Goal: Transaction & Acquisition: Purchase product/service

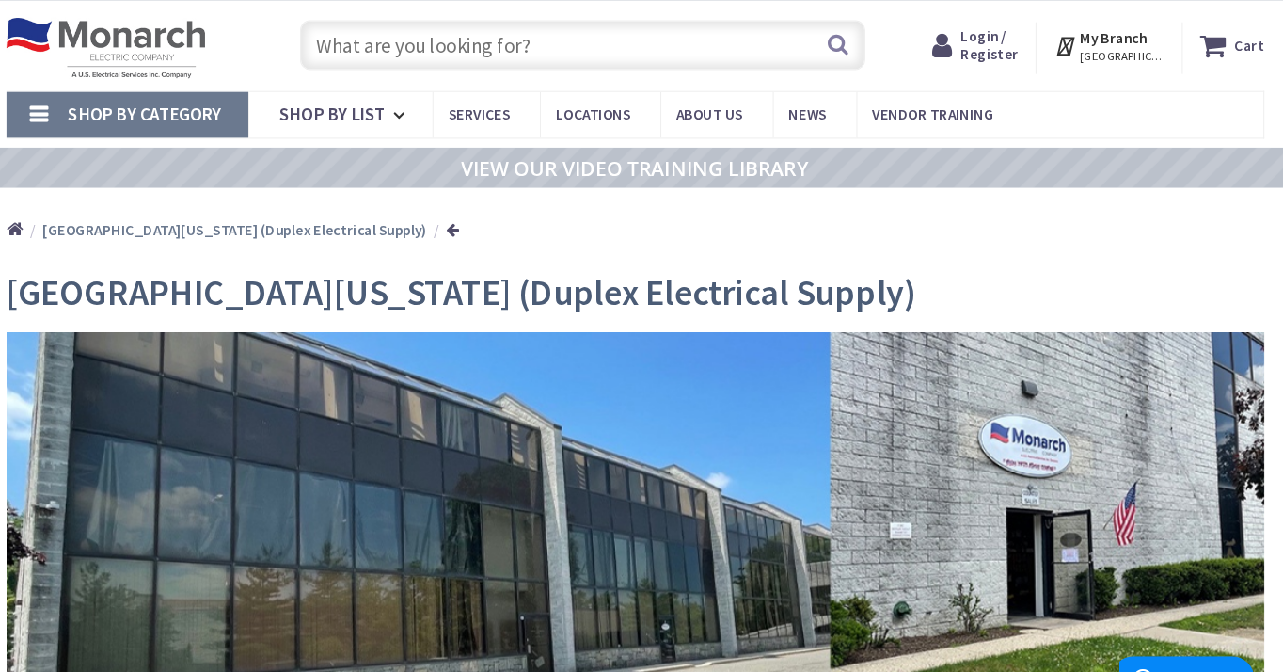
scroll to position [32, 0]
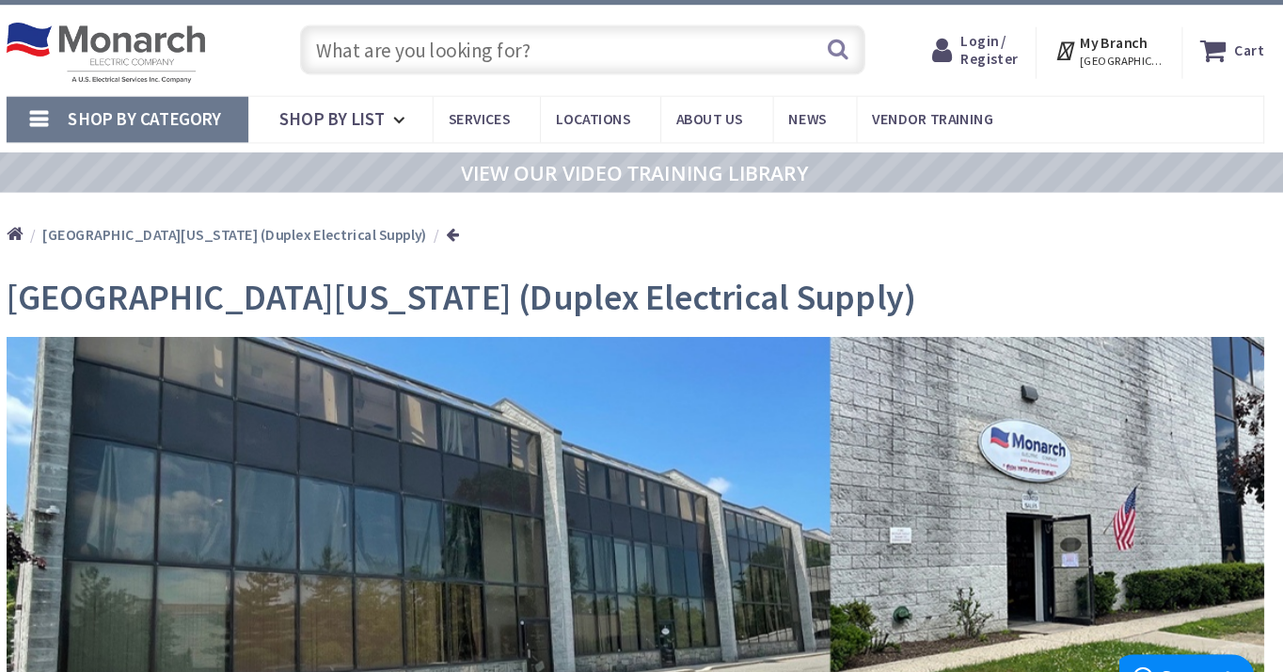
click at [319, 109] on span "Shop By List" at bounding box center [355, 114] width 101 height 22
click at [115, 115] on span "Shop By Category" at bounding box center [177, 114] width 144 height 22
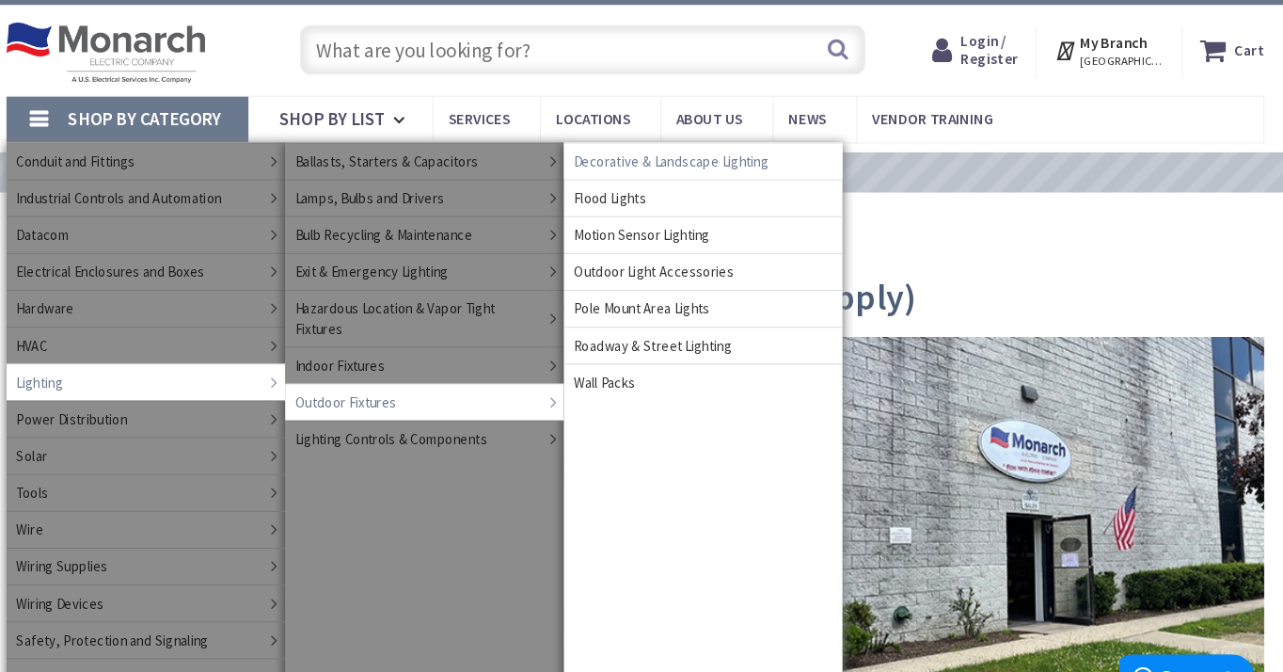
click at [673, 157] on span "Decorative & Landscape Lighting" at bounding box center [675, 154] width 184 height 19
click at [673, 158] on span "Decorative & Landscape Lighting" at bounding box center [675, 154] width 184 height 19
click at [674, 155] on span "Decorative & Landscape Lighting" at bounding box center [675, 154] width 184 height 19
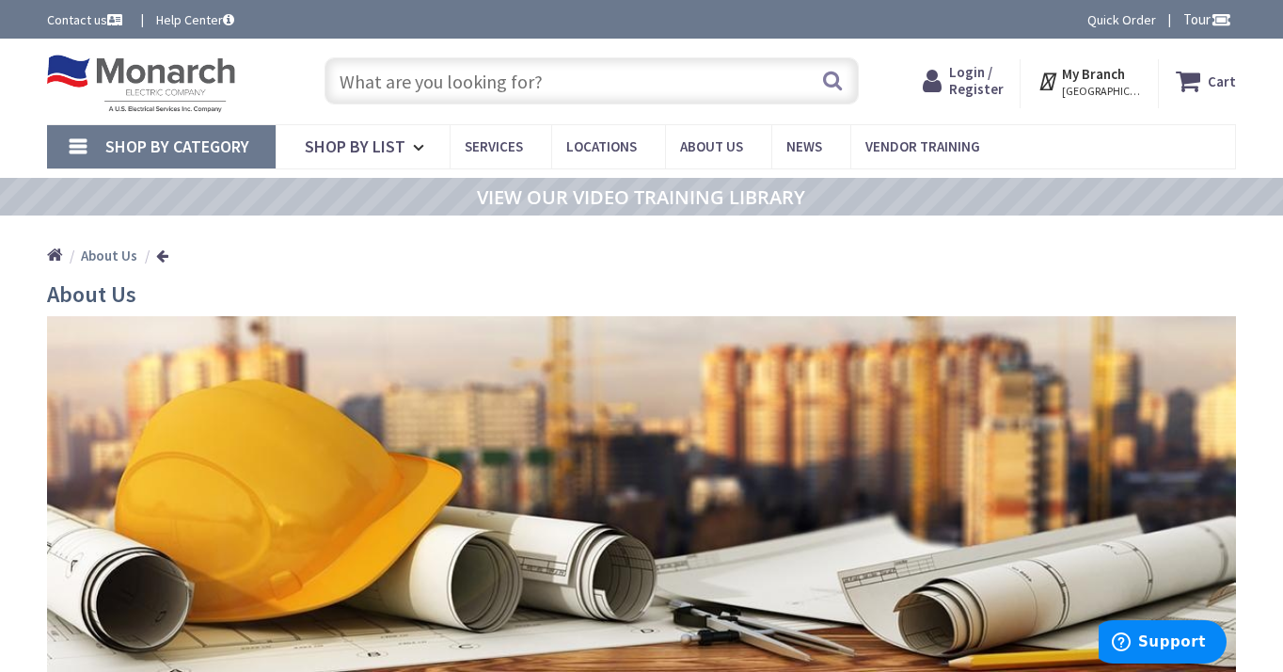
click at [103, 149] on link "Shop By Category" at bounding box center [161, 146] width 229 height 43
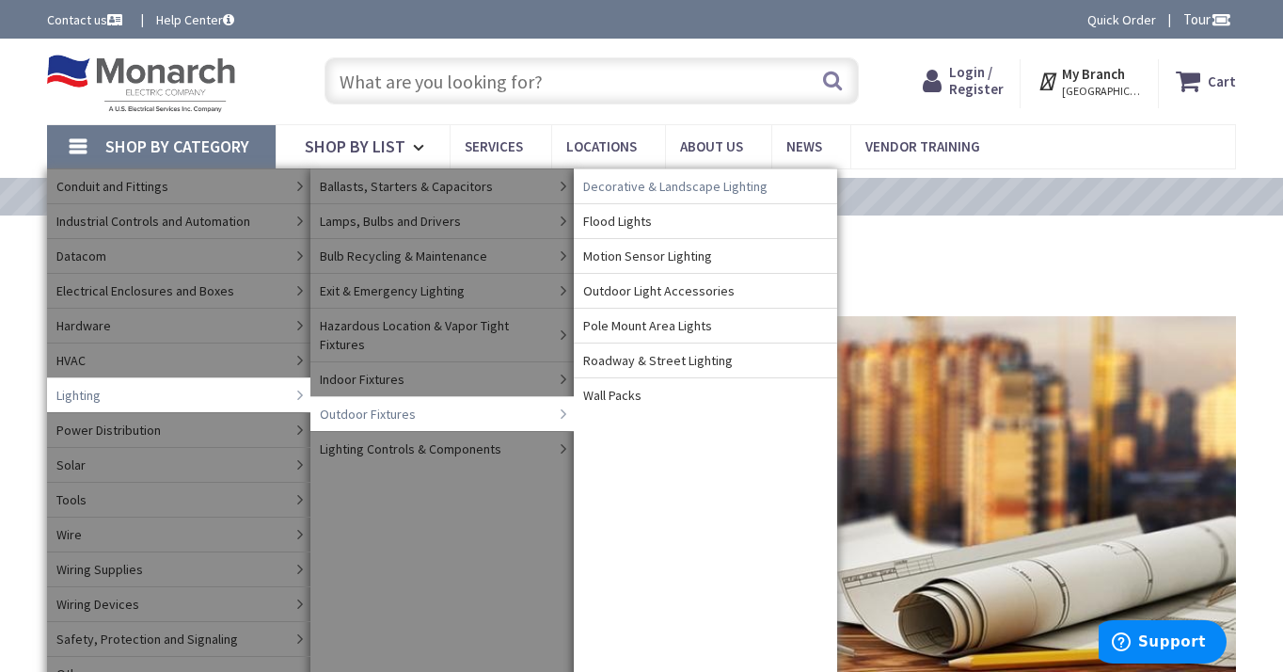
click at [719, 187] on span "Decorative & Landscape Lighting" at bounding box center [675, 186] width 184 height 19
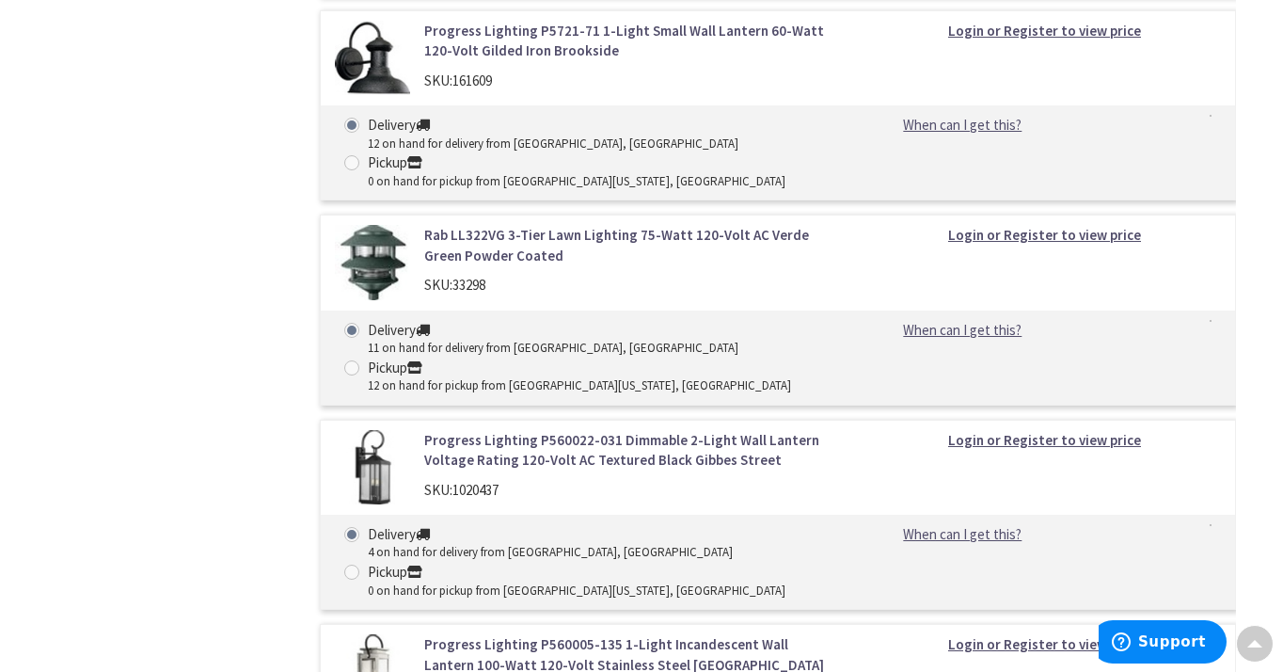
scroll to position [1845, 0]
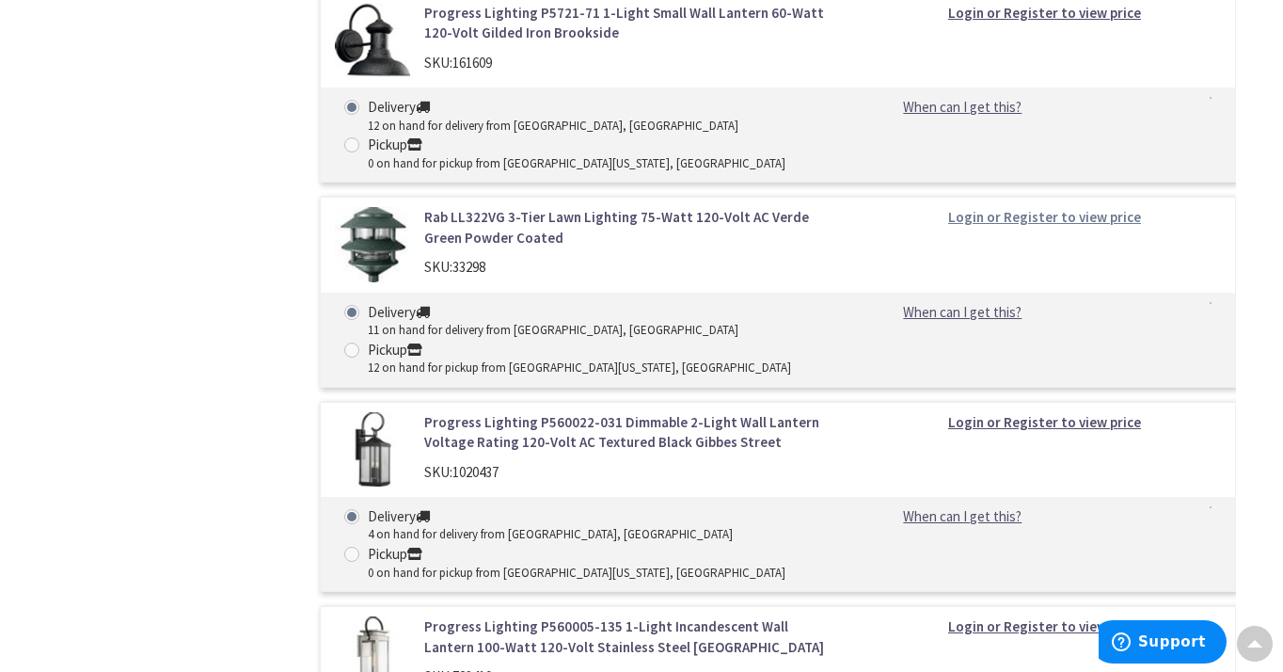
click at [1045, 225] on strong "Login or Register to view price" at bounding box center [1044, 217] width 193 height 18
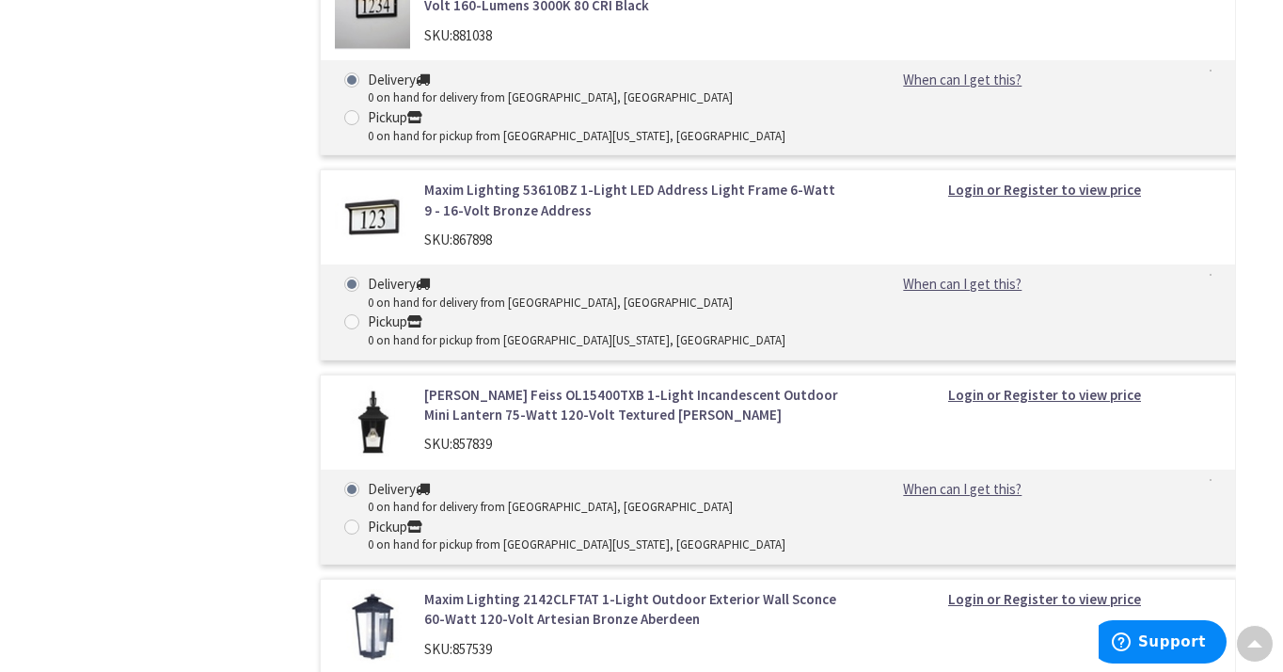
scroll to position [6030, 0]
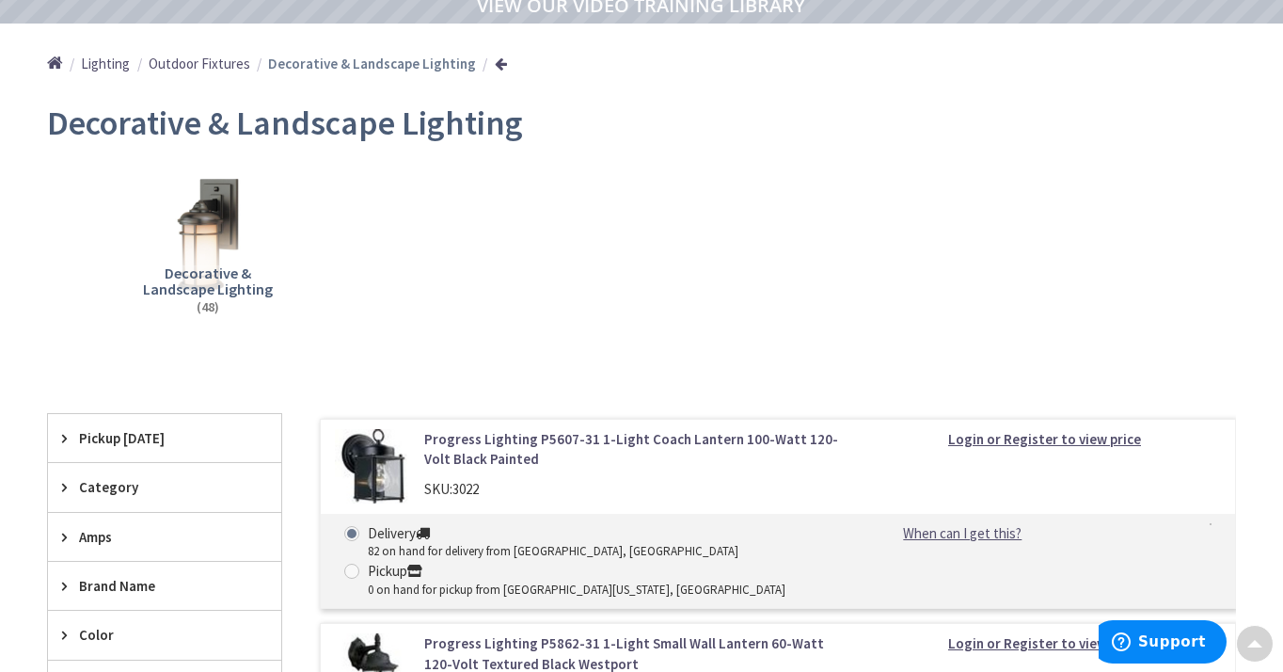
scroll to position [205, 0]
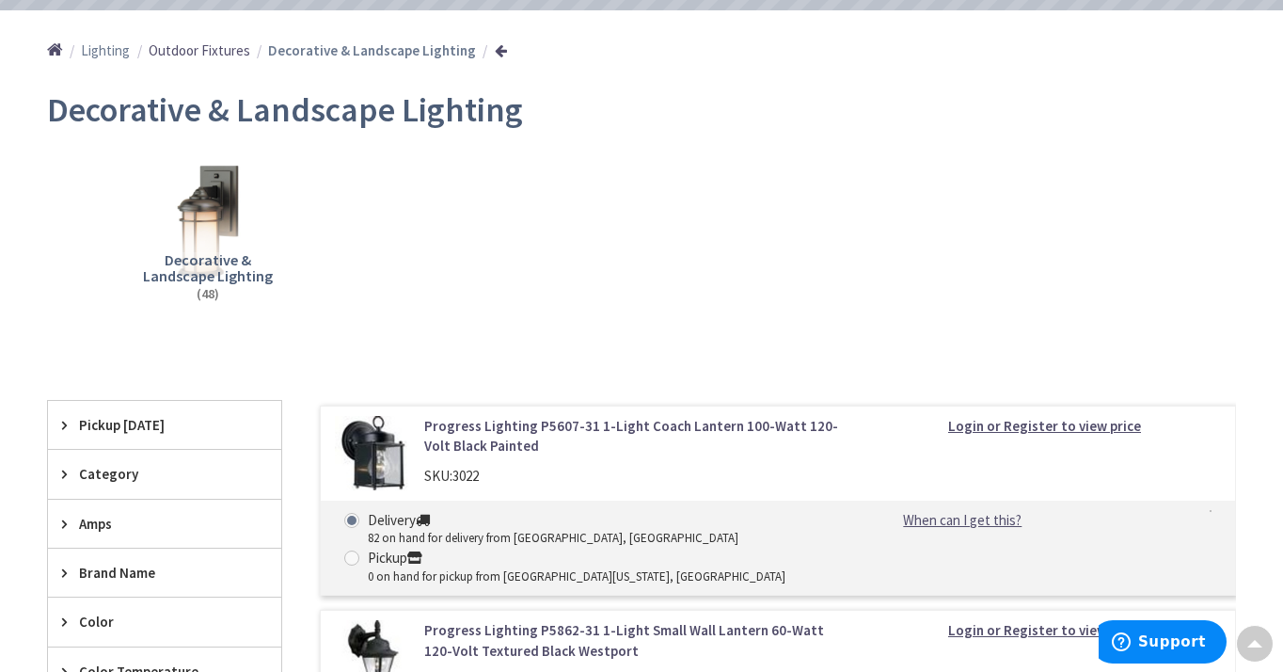
click at [106, 48] on span "Lighting" at bounding box center [105, 50] width 49 height 18
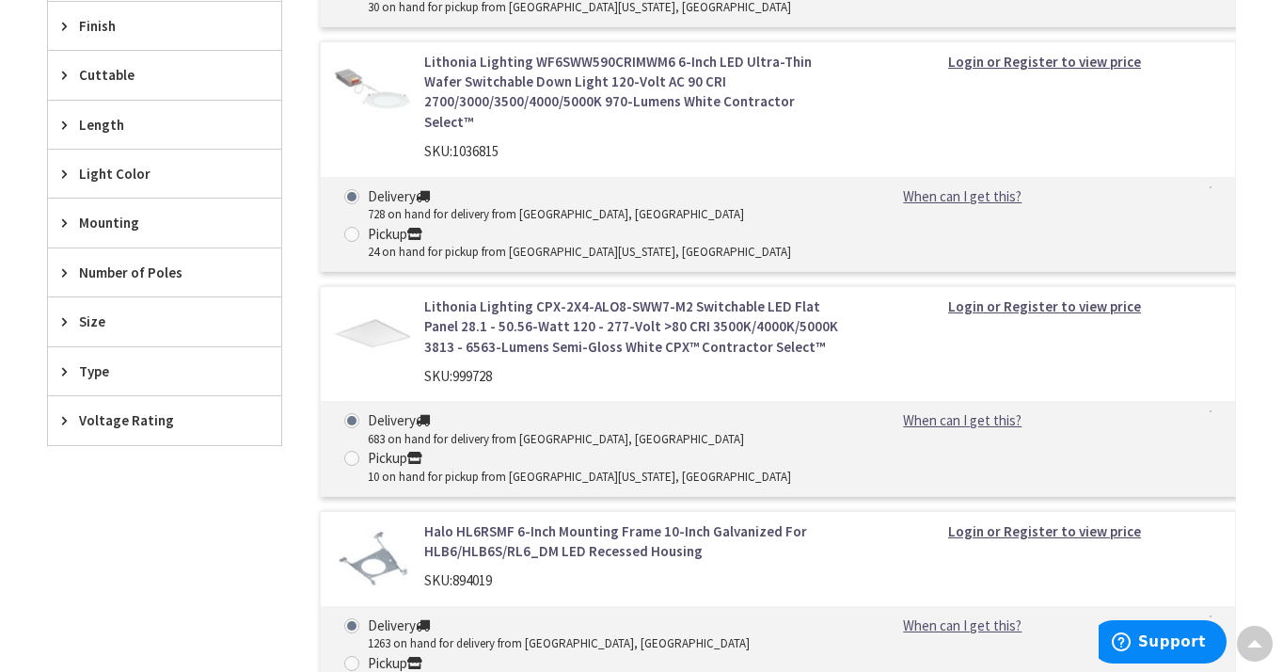
scroll to position [1102, 0]
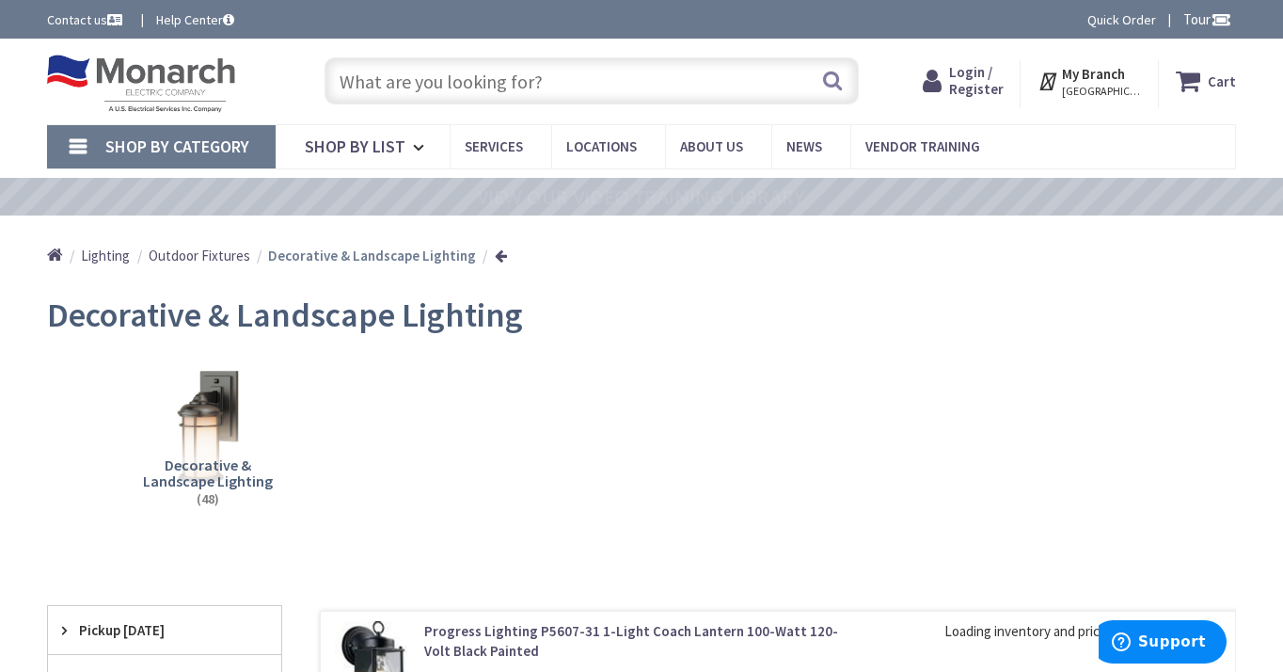
click at [167, 147] on span "Shop By Category" at bounding box center [177, 146] width 144 height 22
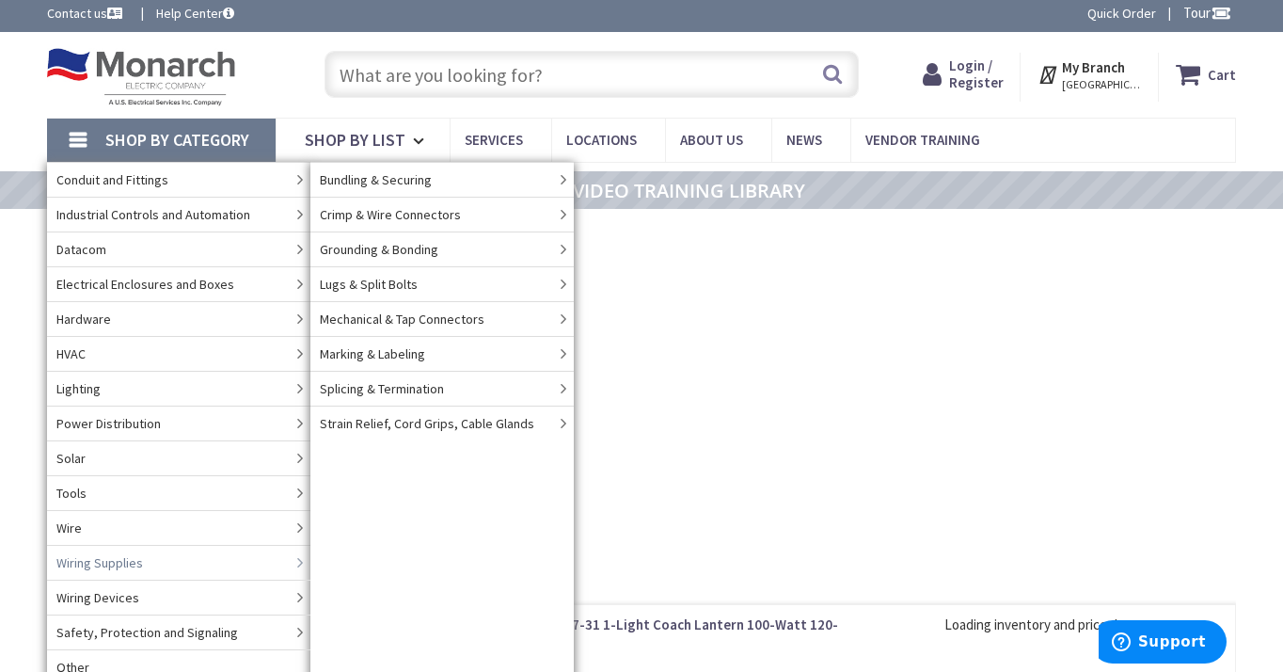
scroll to position [9, 0]
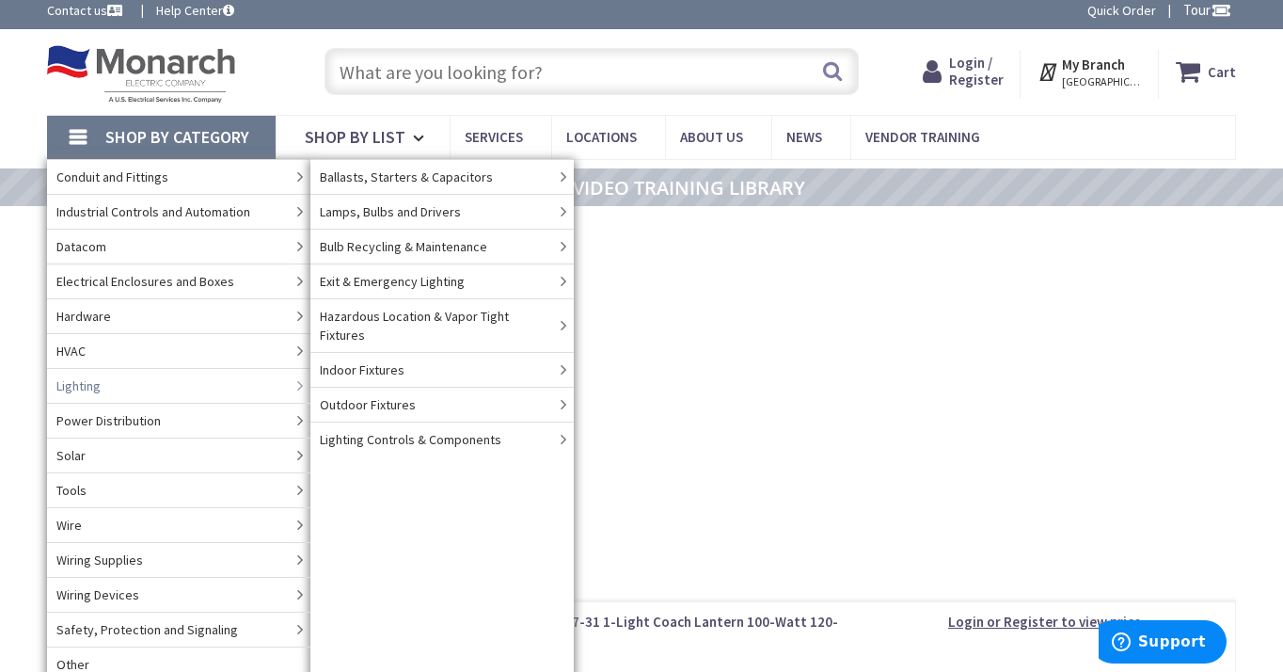
click at [293, 386] on icon at bounding box center [300, 386] width 21 height 32
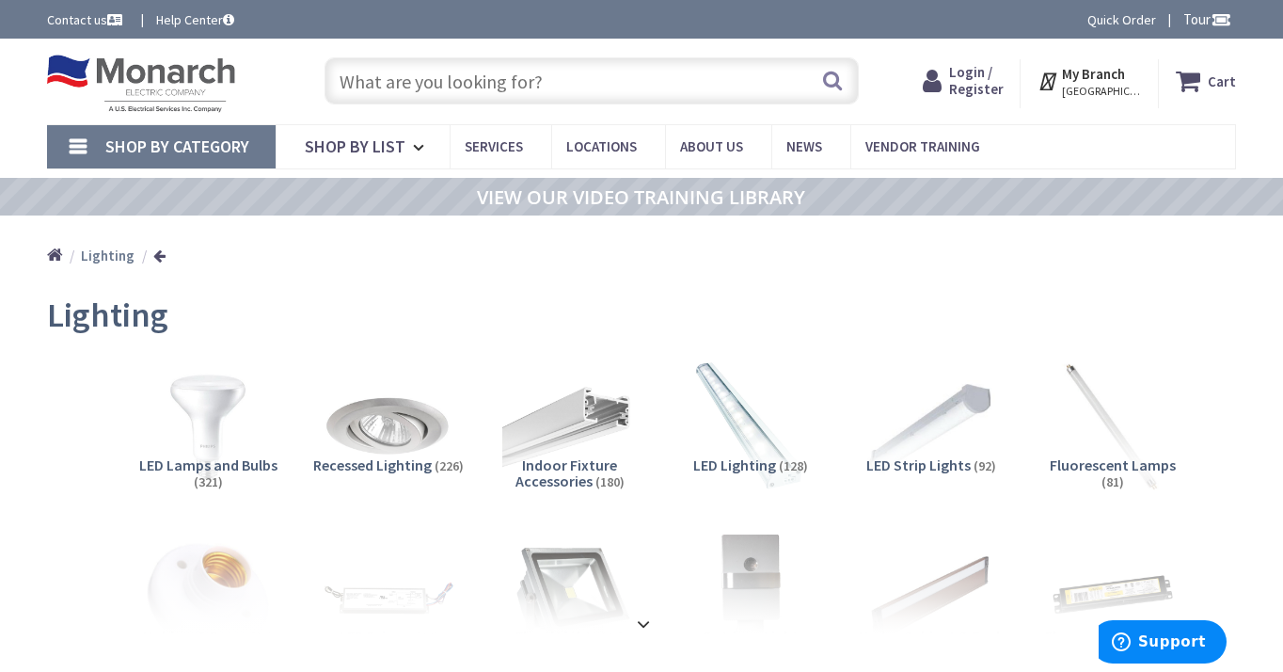
click at [182, 140] on span "Shop By Category" at bounding box center [177, 146] width 144 height 22
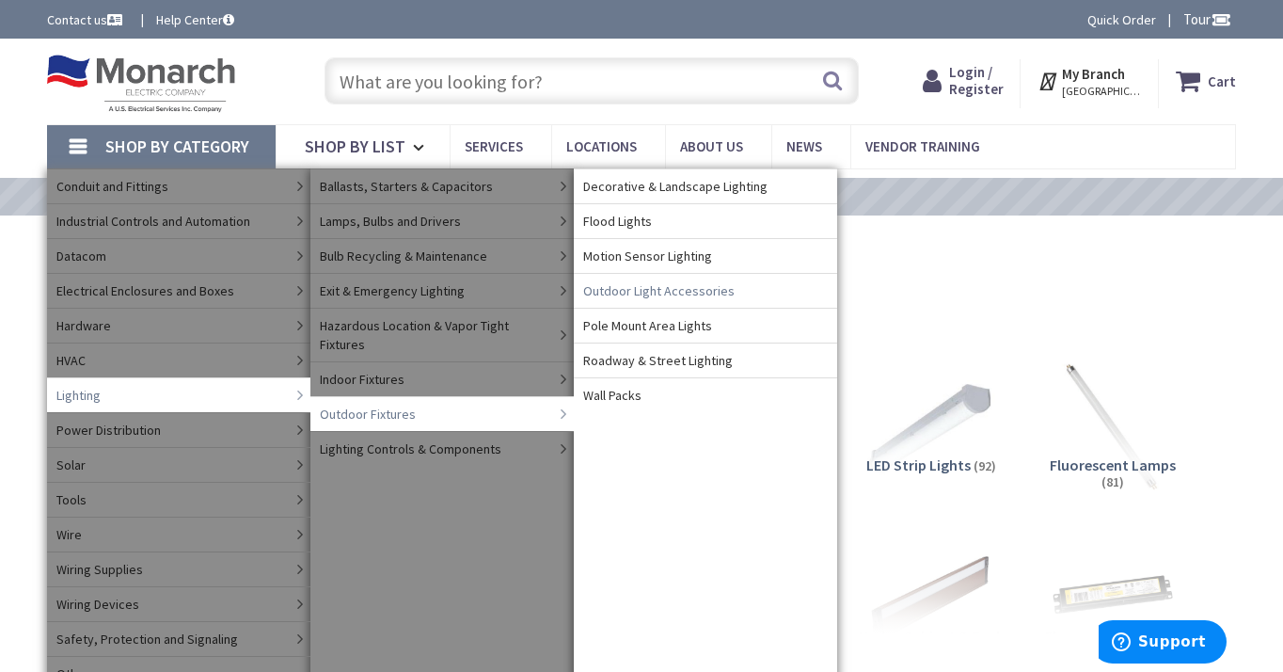
click at [641, 296] on span "Outdoor Light Accessories" at bounding box center [658, 290] width 151 height 19
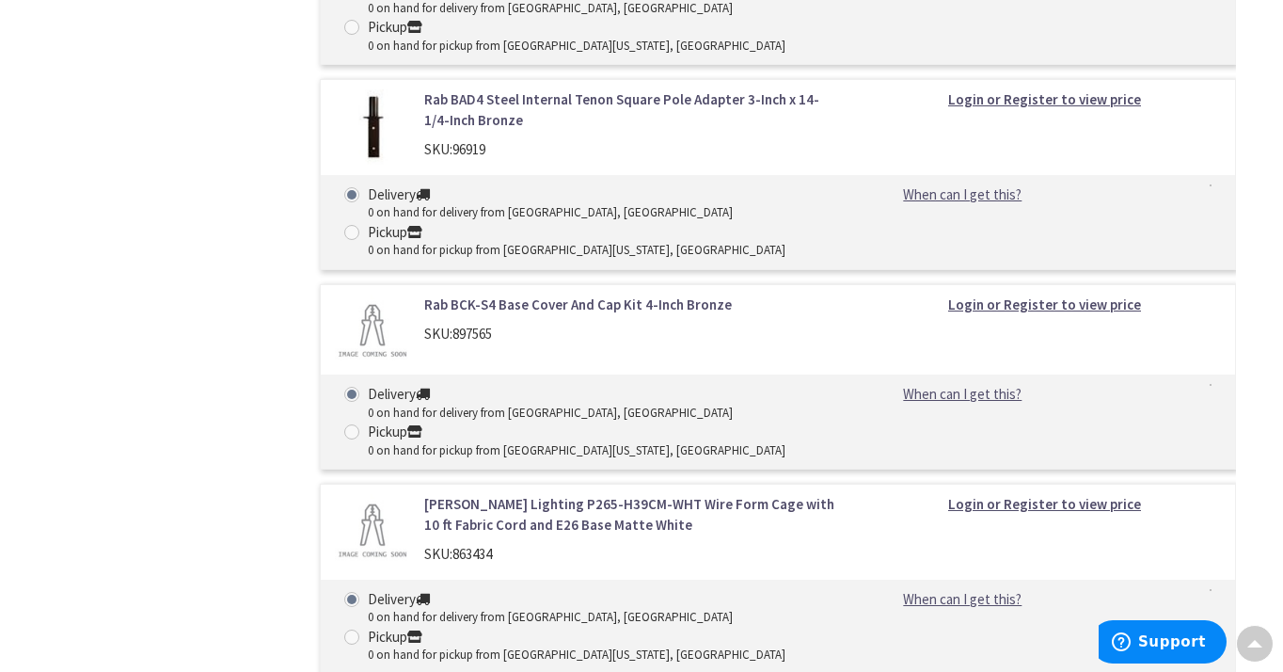
scroll to position [6102, 0]
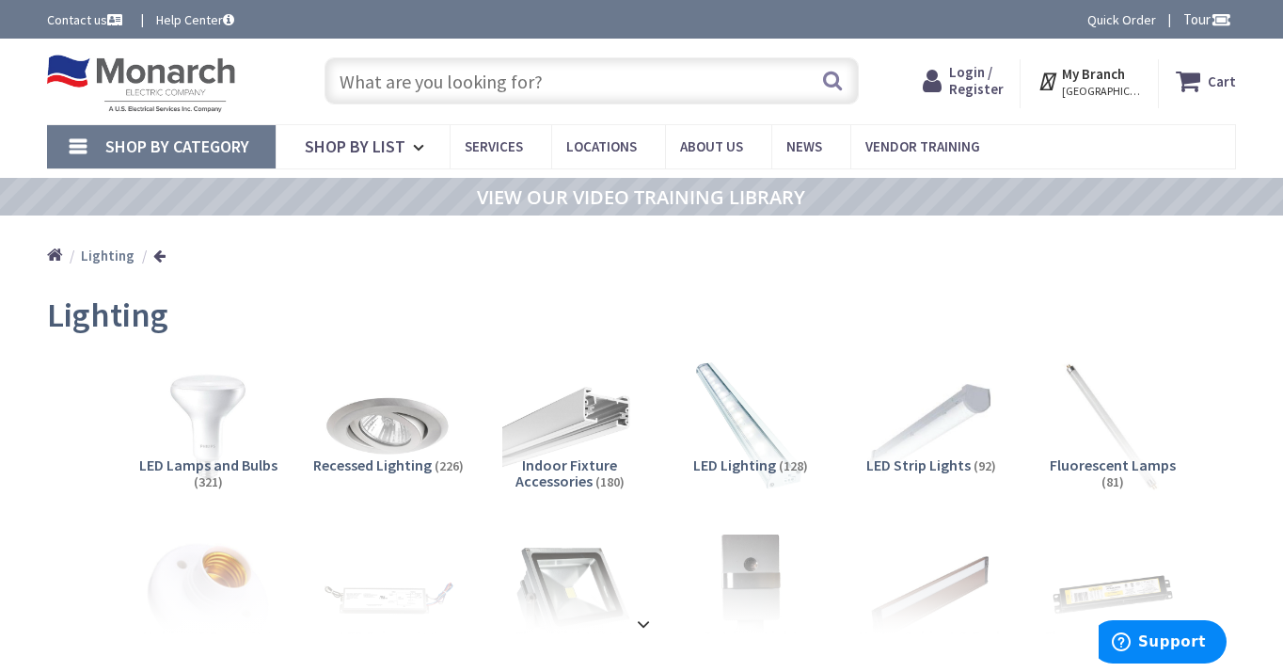
click at [115, 155] on span "Shop By Category" at bounding box center [177, 146] width 144 height 22
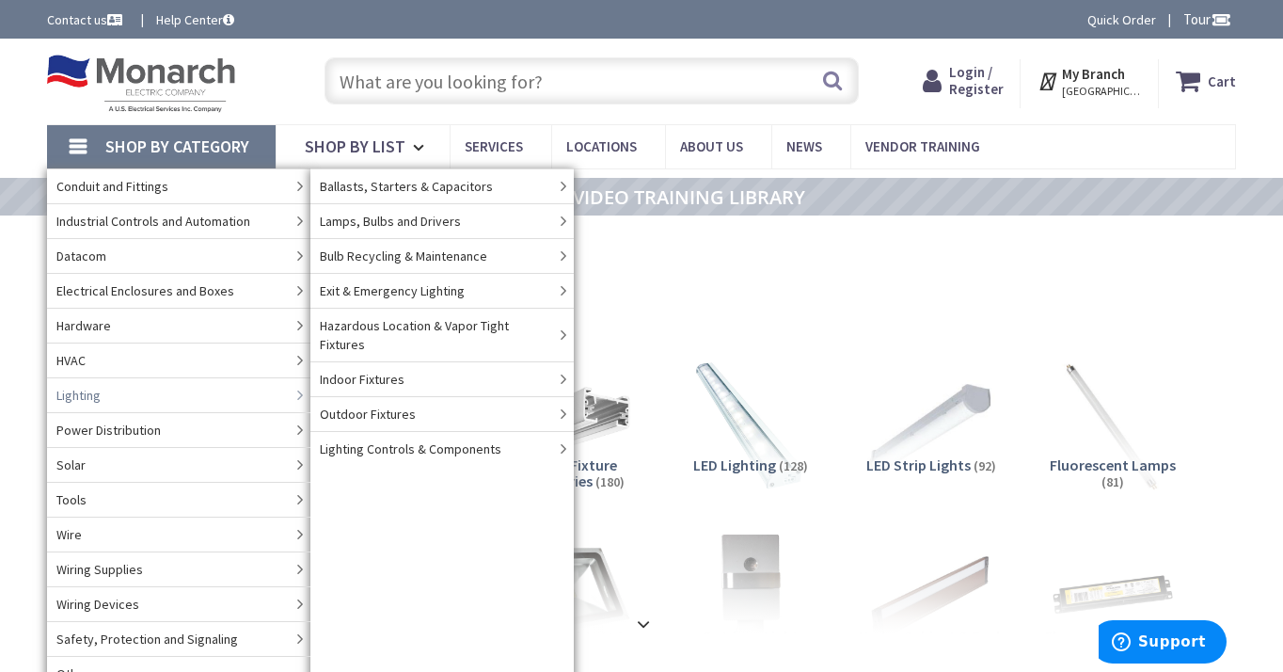
click at [99, 392] on span "Lighting" at bounding box center [78, 395] width 44 height 19
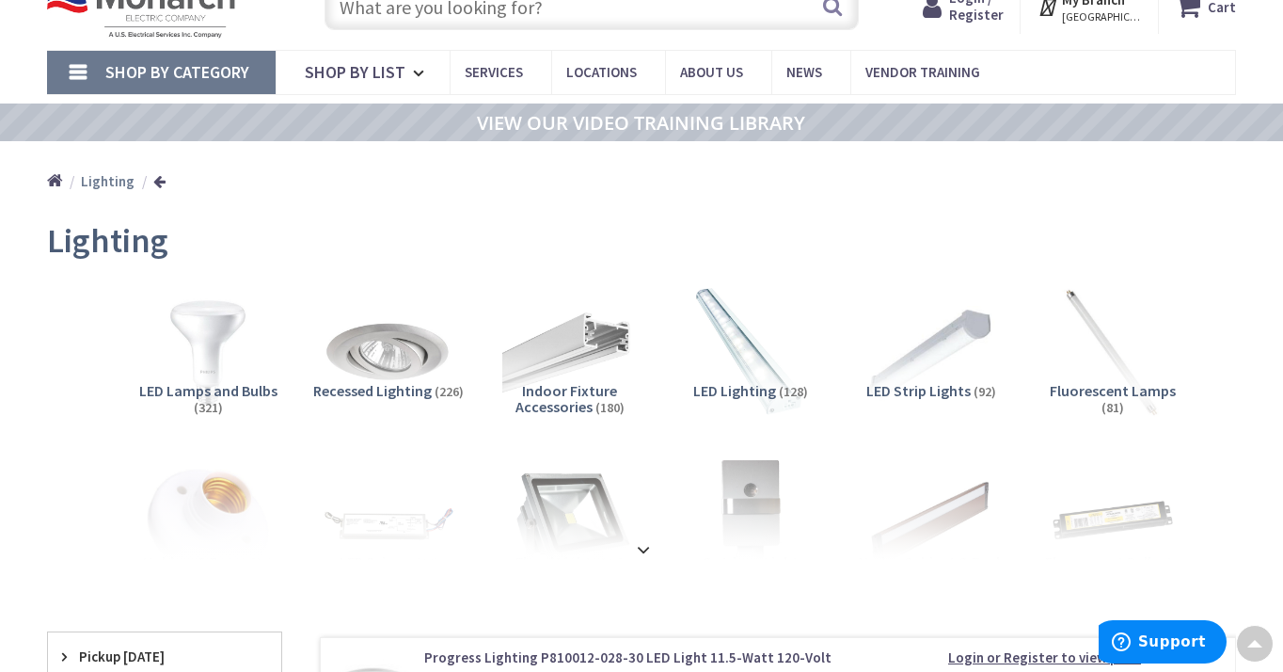
scroll to position [24, 0]
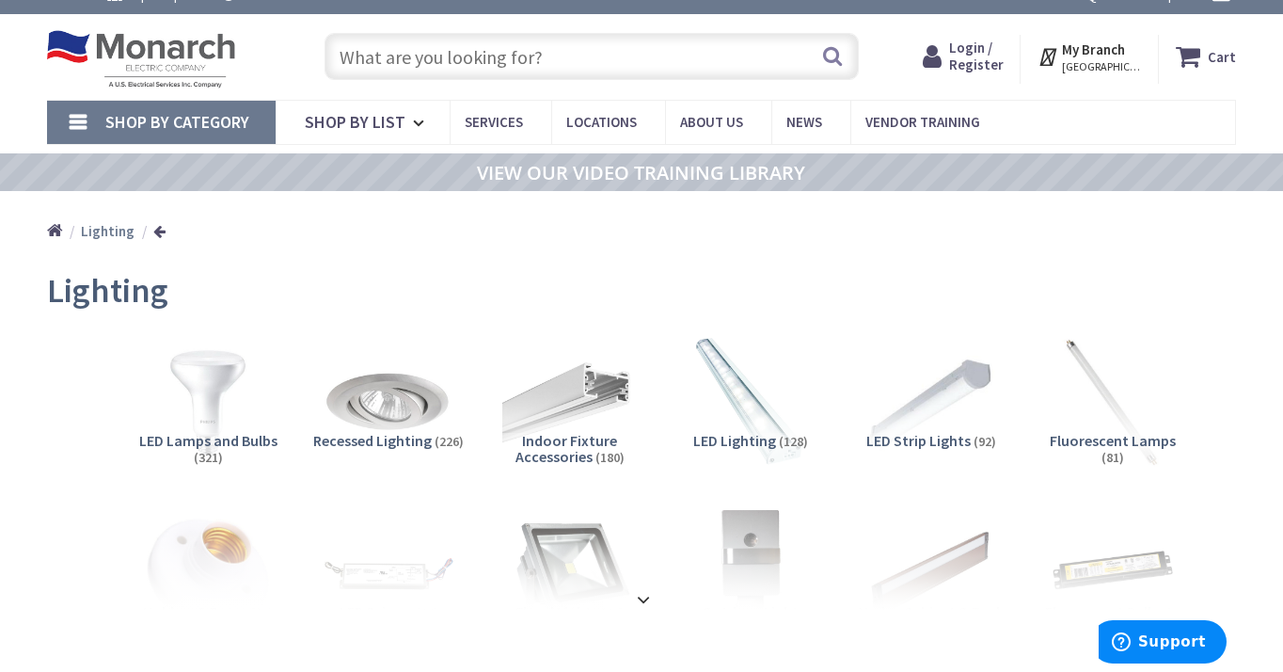
click at [133, 121] on span "Shop By Category" at bounding box center [177, 122] width 144 height 22
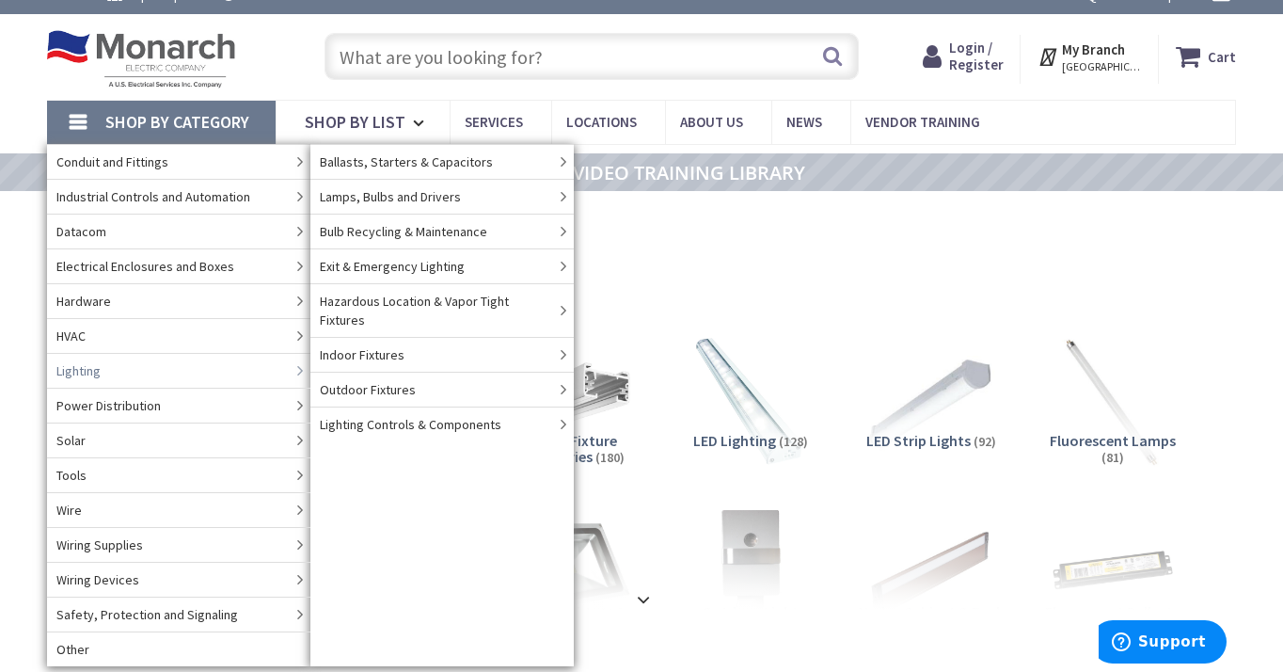
click at [106, 362] on link "Lighting" at bounding box center [178, 370] width 263 height 35
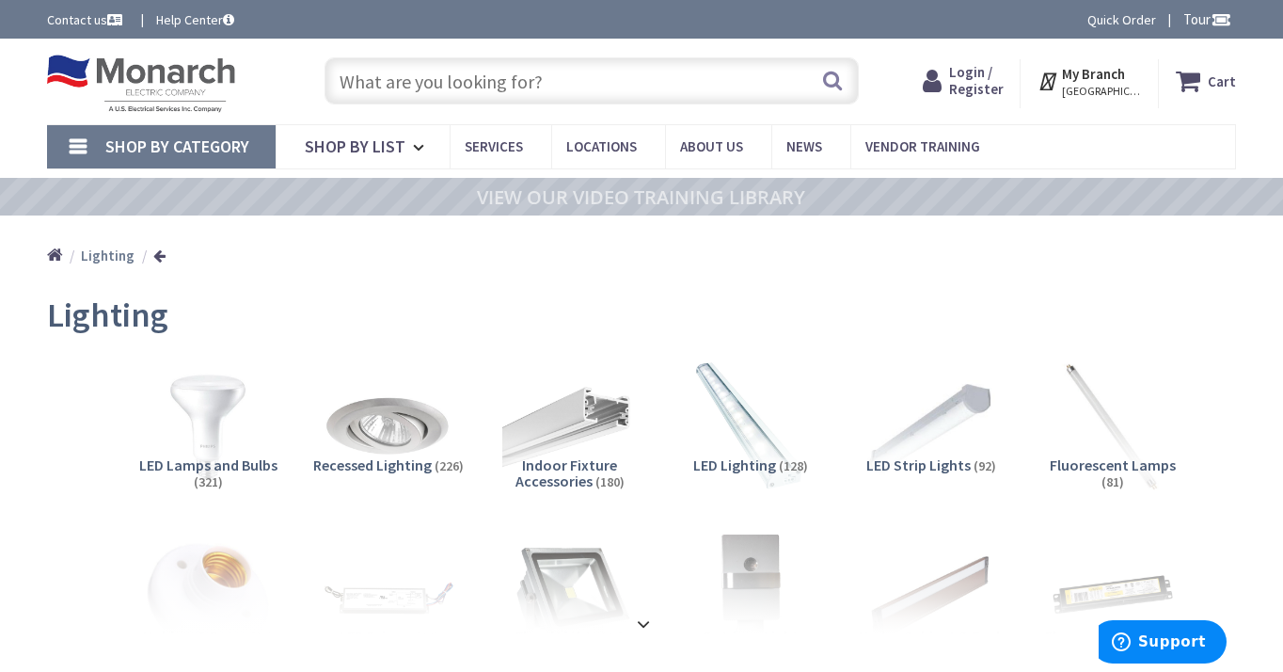
click at [111, 145] on span "Shop By Category" at bounding box center [177, 146] width 144 height 22
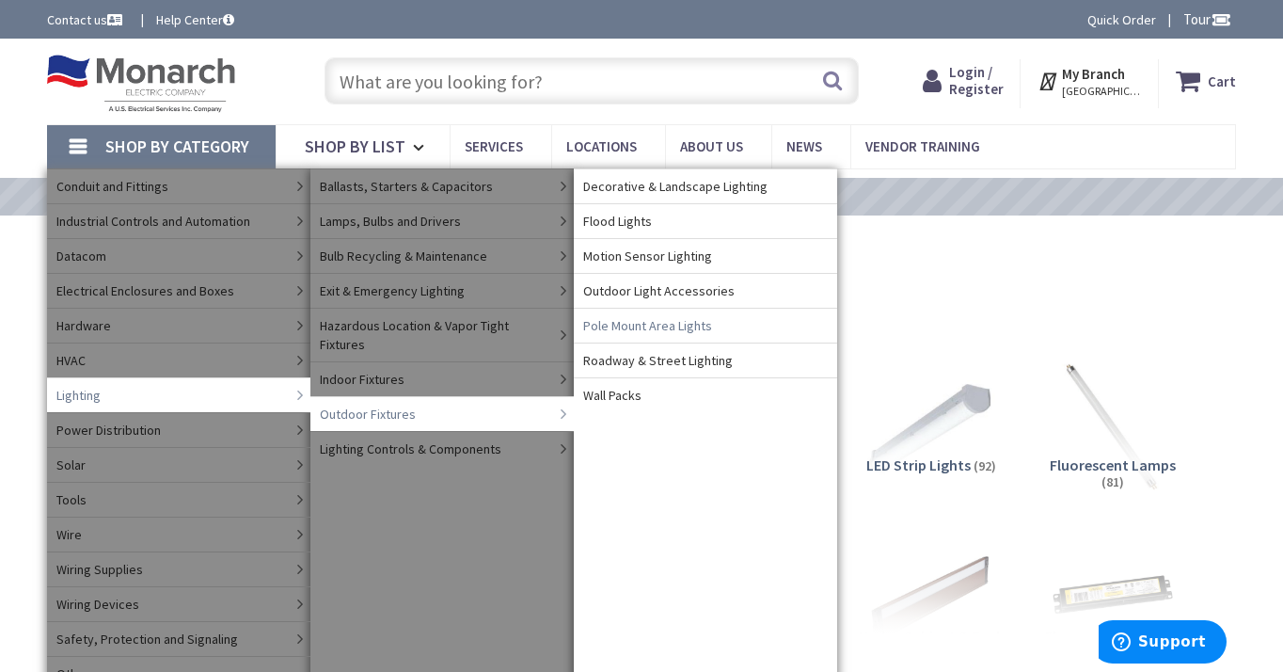
click at [660, 331] on span "Pole Mount Area Lights" at bounding box center [647, 325] width 129 height 19
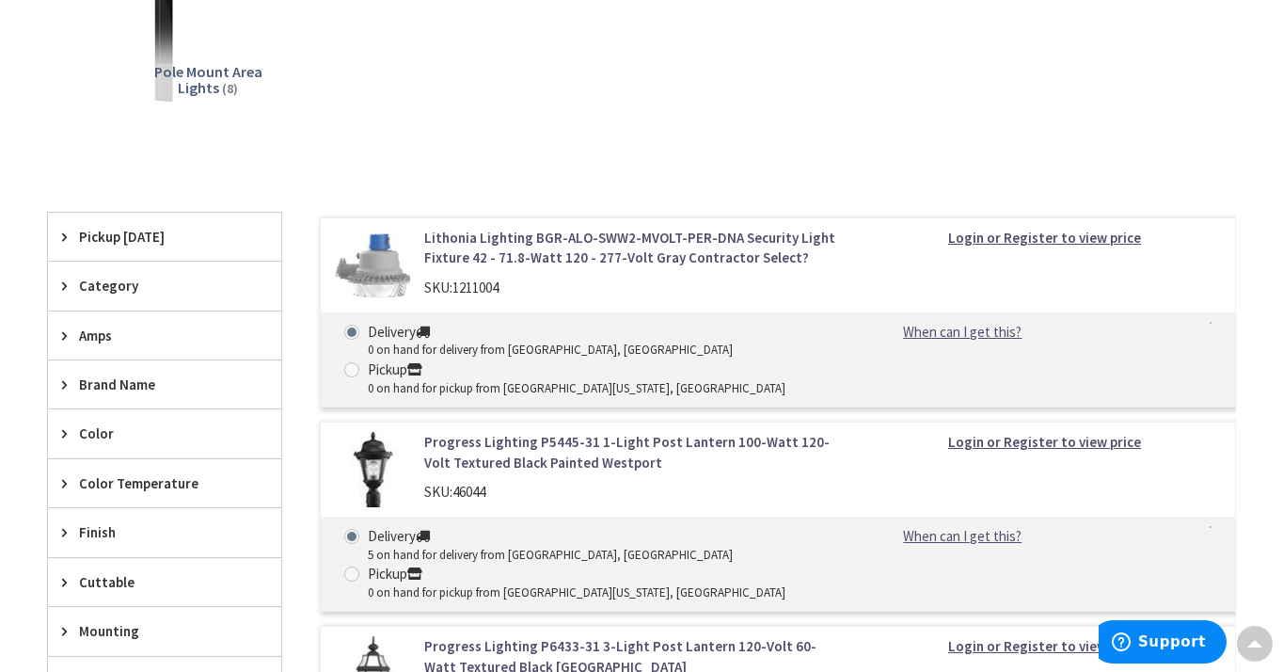
scroll to position [390, 0]
